Goal: Task Accomplishment & Management: Manage account settings

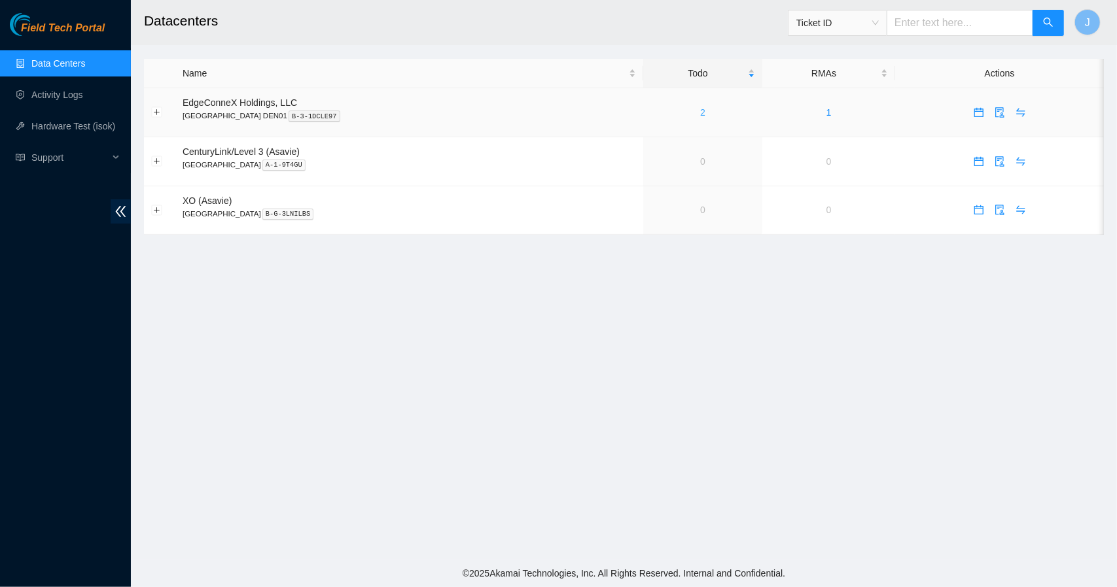
click at [700, 110] on link "2" at bounding box center [702, 112] width 5 height 10
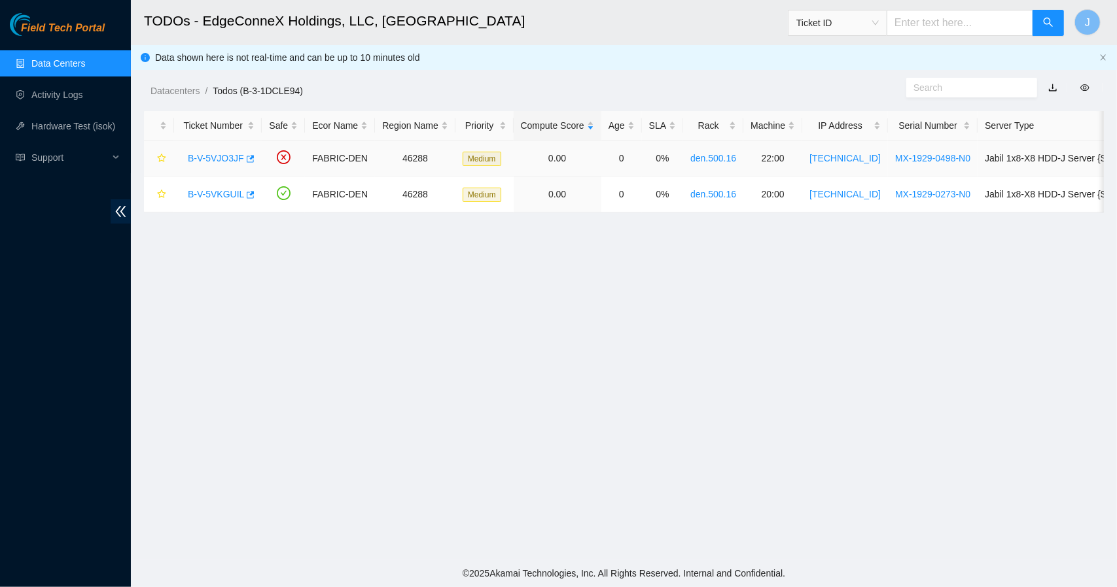
click at [203, 161] on link "B-V-5VJO3JF" at bounding box center [216, 158] width 56 height 10
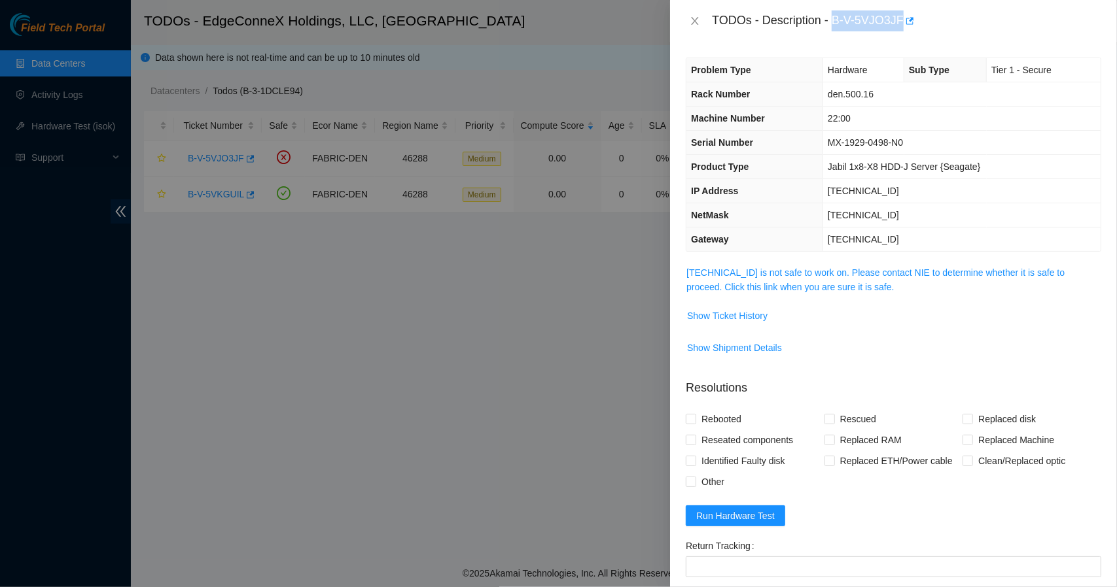
drag, startPoint x: 899, startPoint y: 18, endPoint x: 836, endPoint y: 20, distance: 62.8
click at [836, 20] on div "TODOs - Description - B-V-5VJO3JF" at bounding box center [906, 20] width 389 height 21
copy div "B-V-5VJO3JF"
click at [695, 19] on icon "close" at bounding box center [694, 21] width 10 height 10
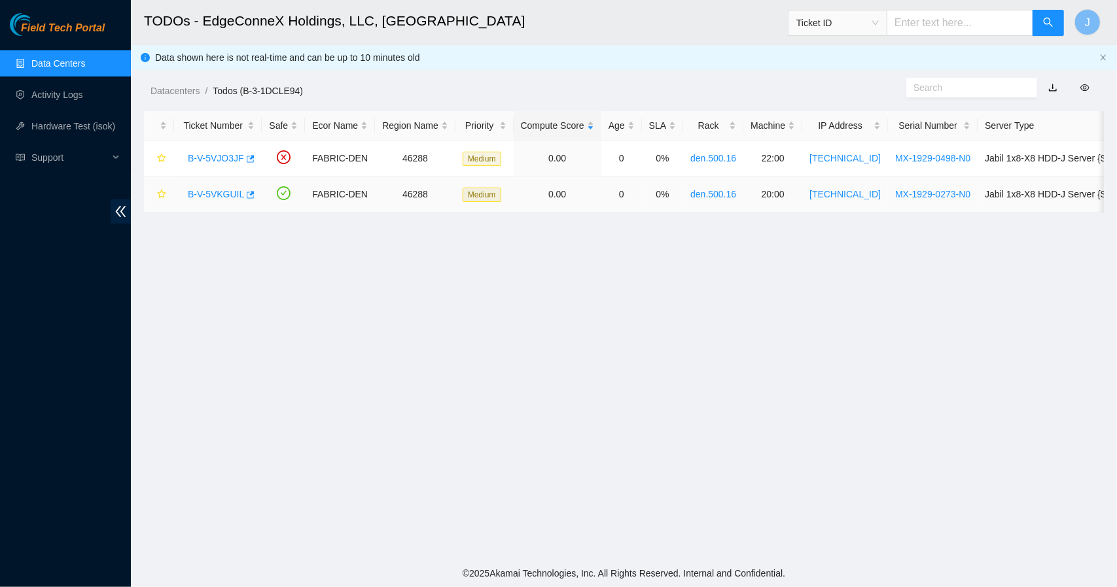
click at [216, 192] on link "B-V-5VKGUIL" at bounding box center [216, 194] width 56 height 10
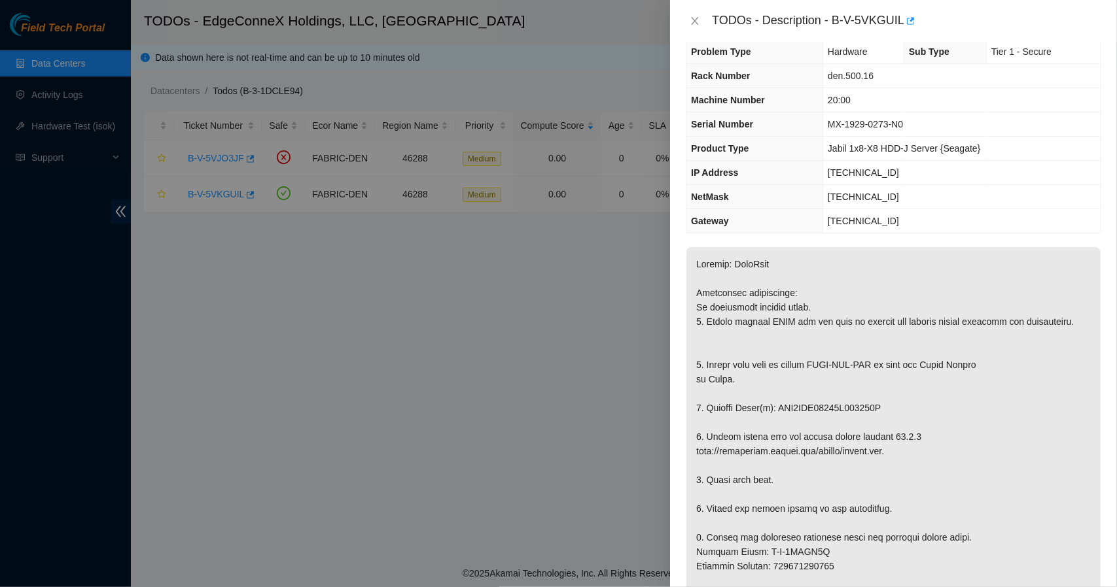
scroll to position [20, 0]
